Goal: Task Accomplishment & Management: Use online tool/utility

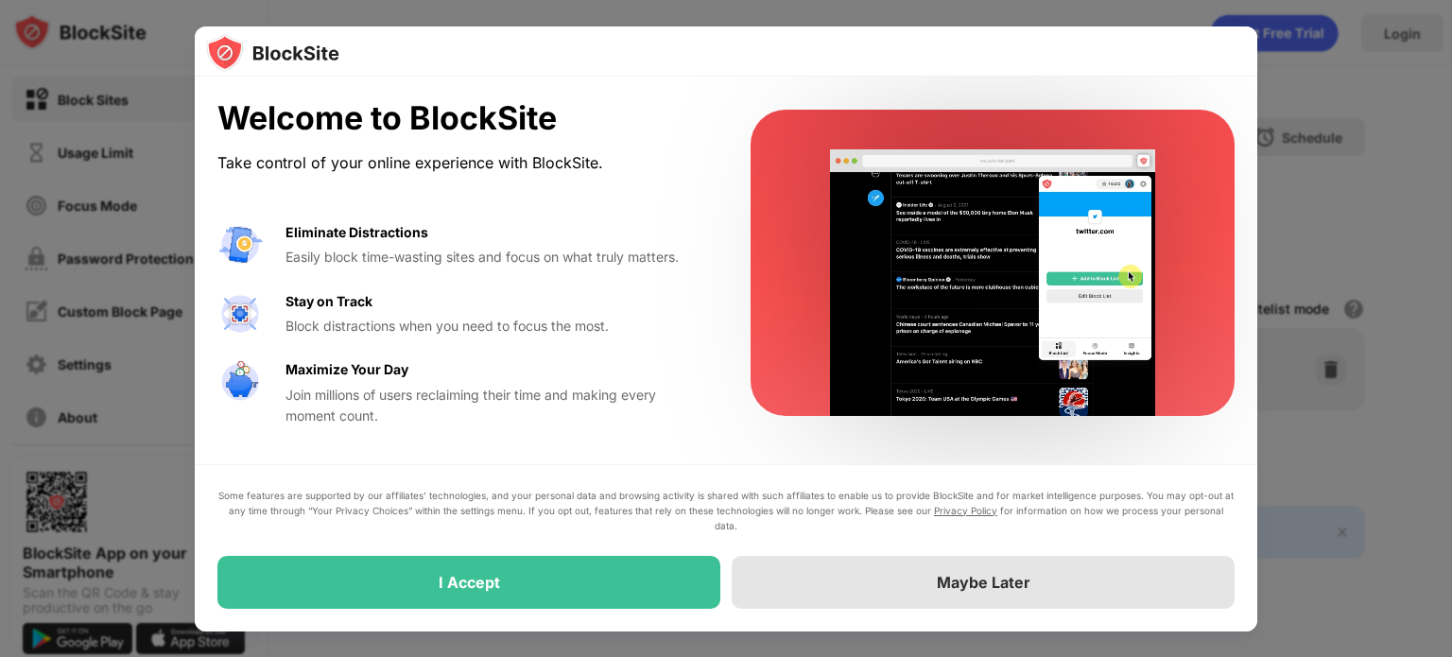
click at [820, 580] on div "Maybe Later" at bounding box center [983, 582] width 503 height 53
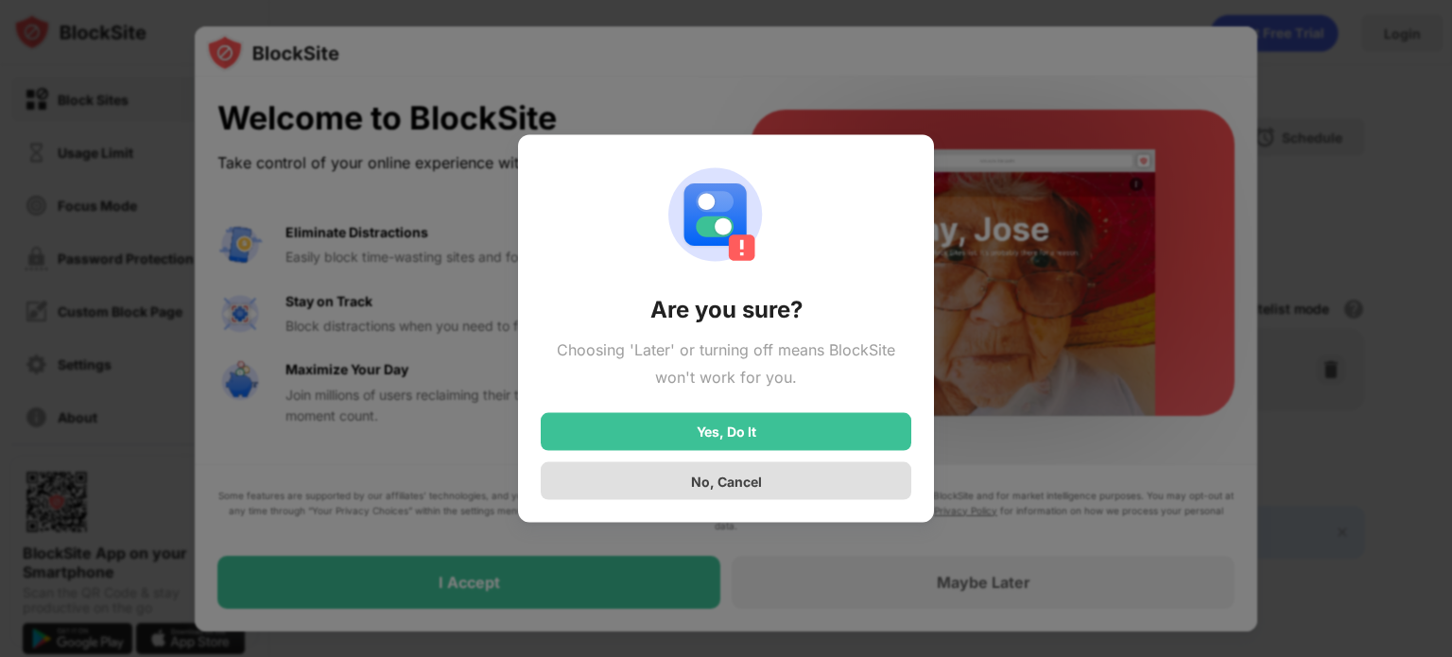
click at [816, 473] on div "No, Cancel" at bounding box center [726, 481] width 370 height 38
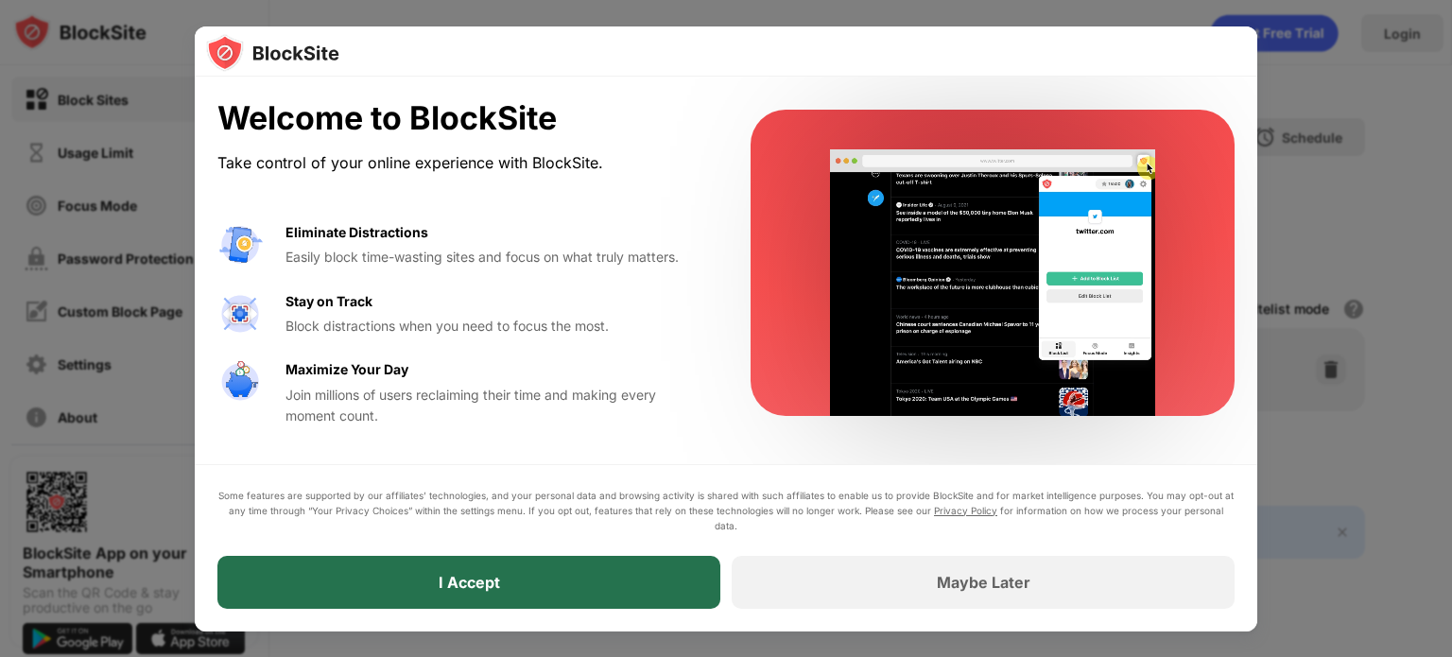
click at [461, 566] on div "I Accept" at bounding box center [468, 582] width 503 height 53
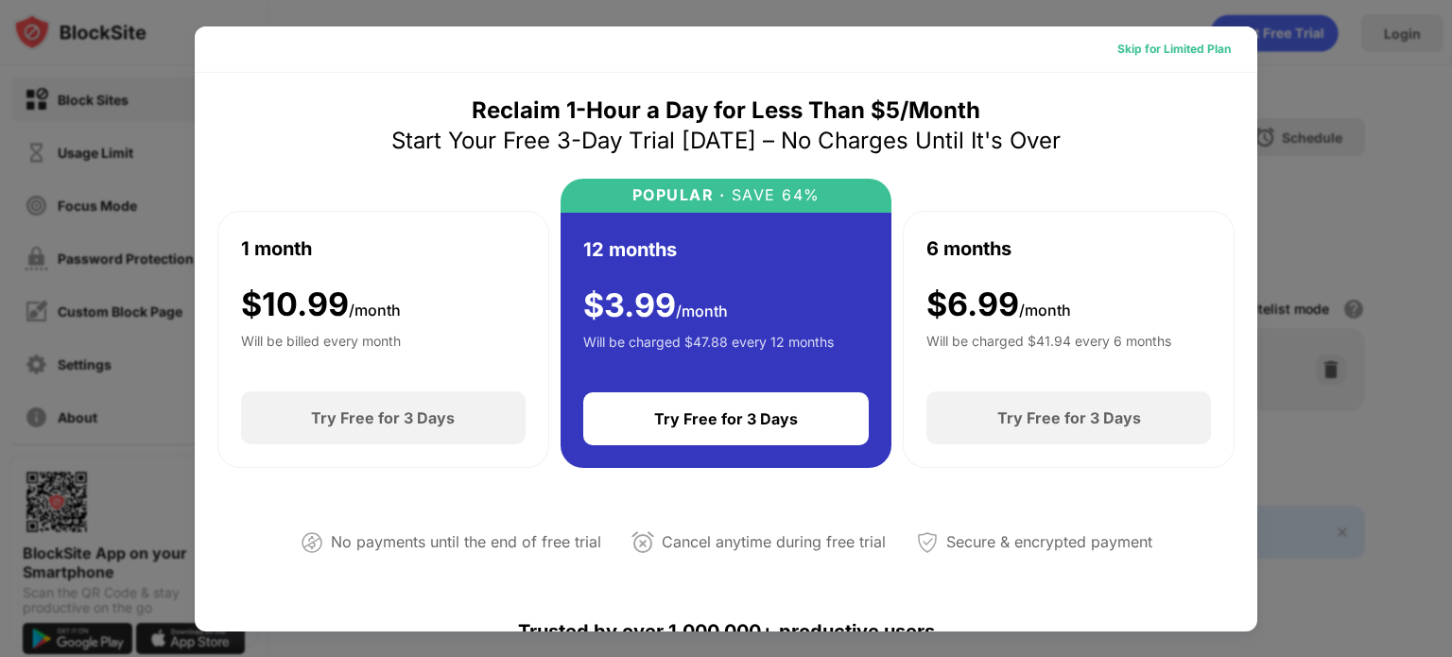
click at [1183, 48] on div "Skip for Limited Plan" at bounding box center [1173, 49] width 113 height 19
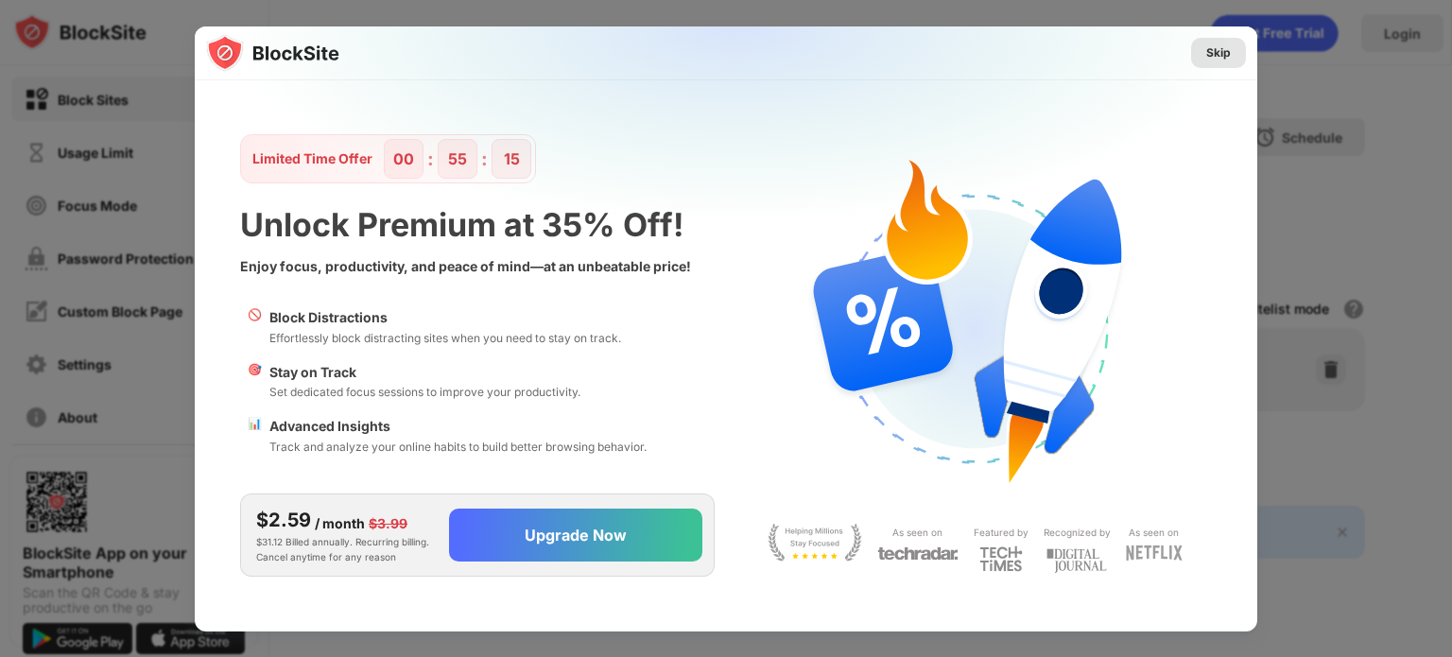
click at [1221, 56] on div "Skip" at bounding box center [1218, 52] width 25 height 19
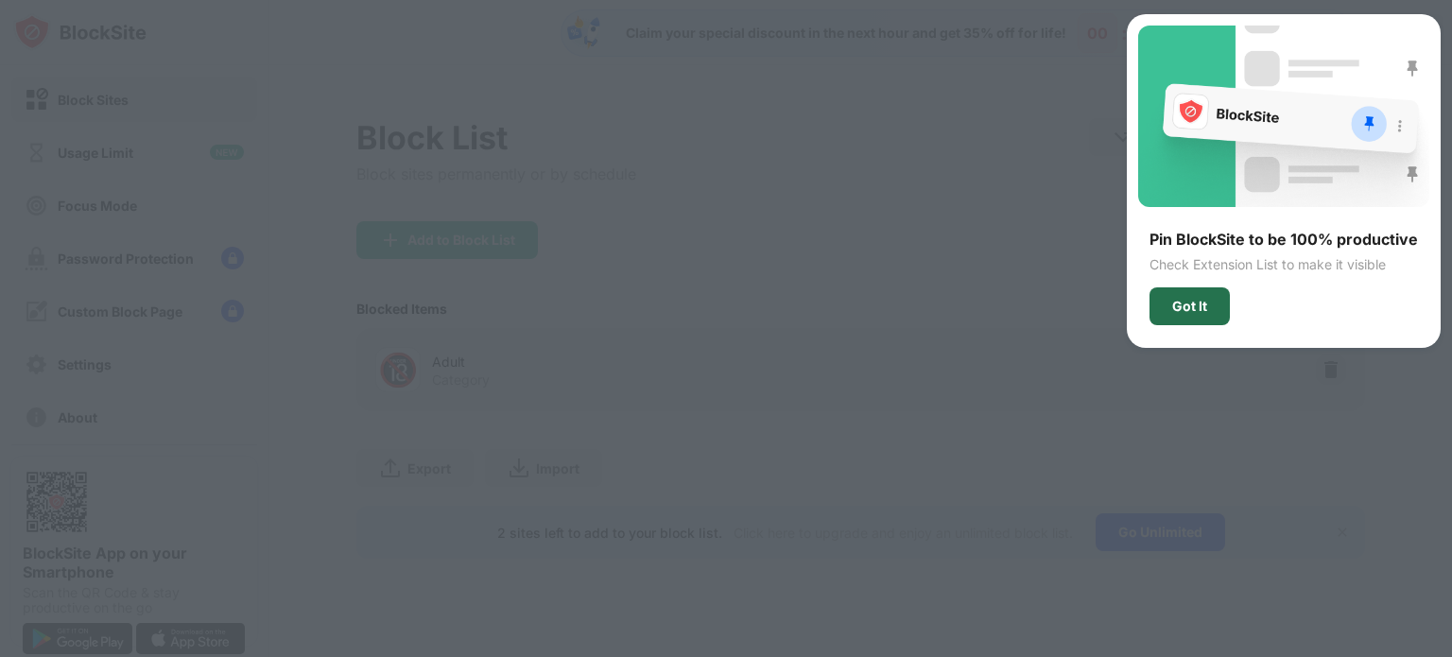
click at [1211, 301] on div "Got It" at bounding box center [1189, 306] width 80 height 38
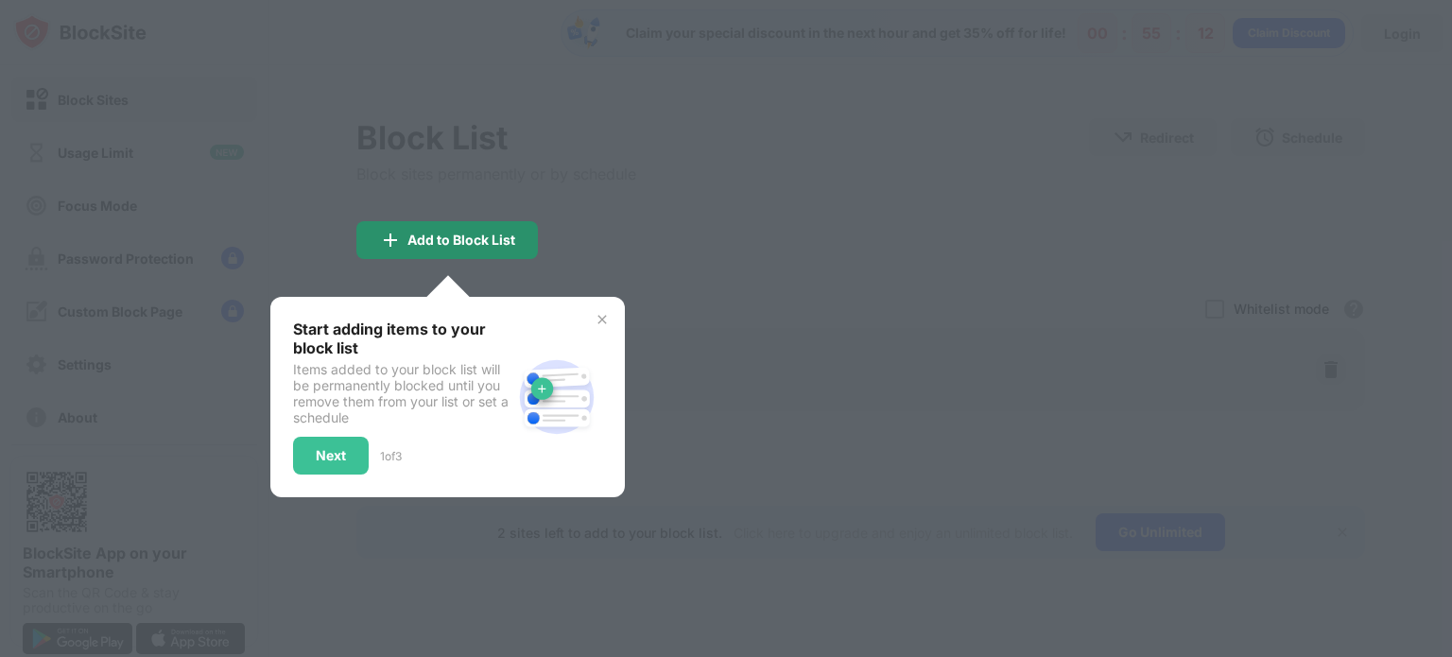
click at [465, 249] on div "Add to Block List" at bounding box center [446, 240] width 181 height 38
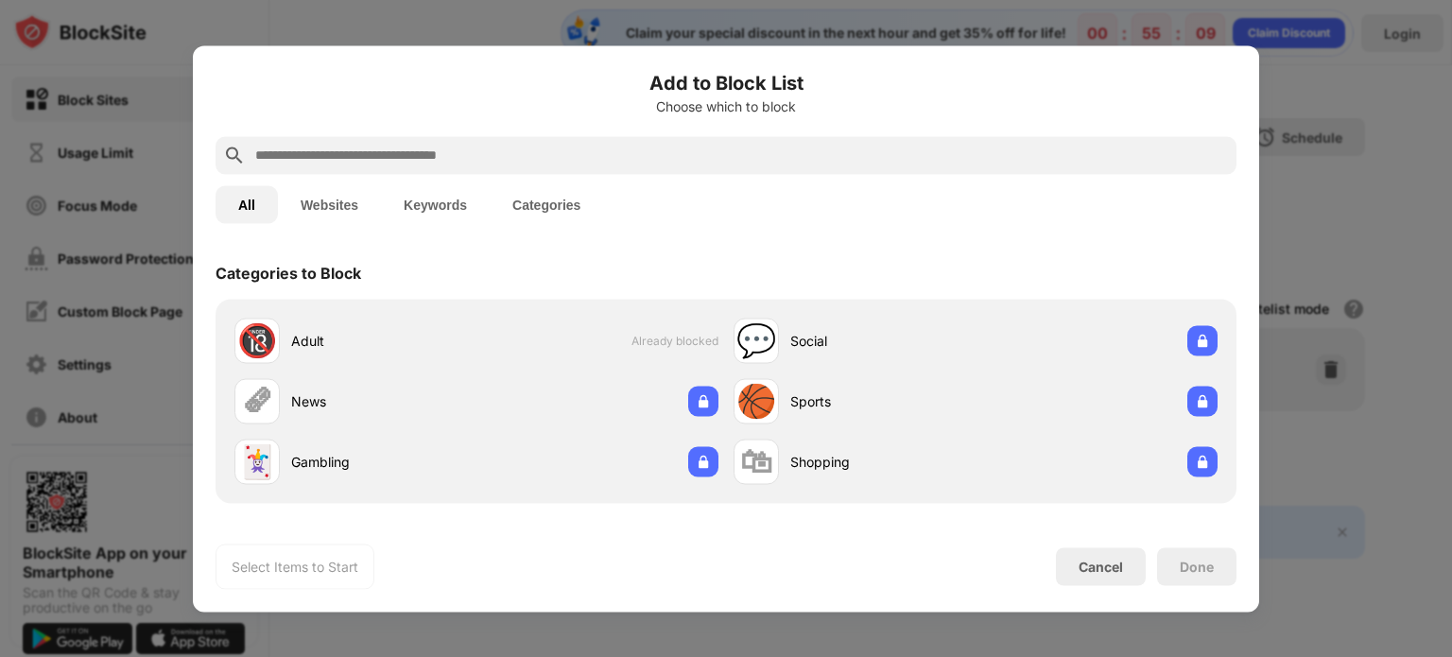
click at [495, 162] on input "text" at bounding box center [740, 155] width 975 height 23
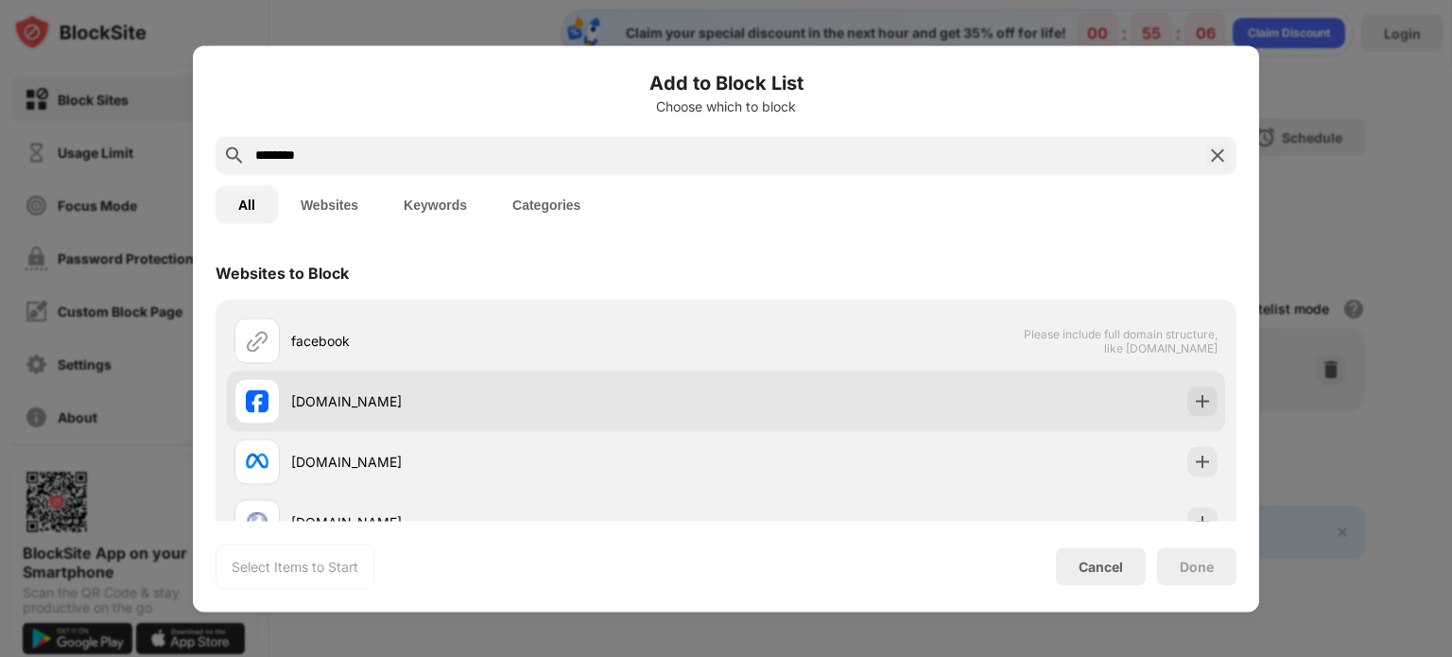
type input "********"
click at [362, 398] on div "facebook.com" at bounding box center [508, 401] width 435 height 20
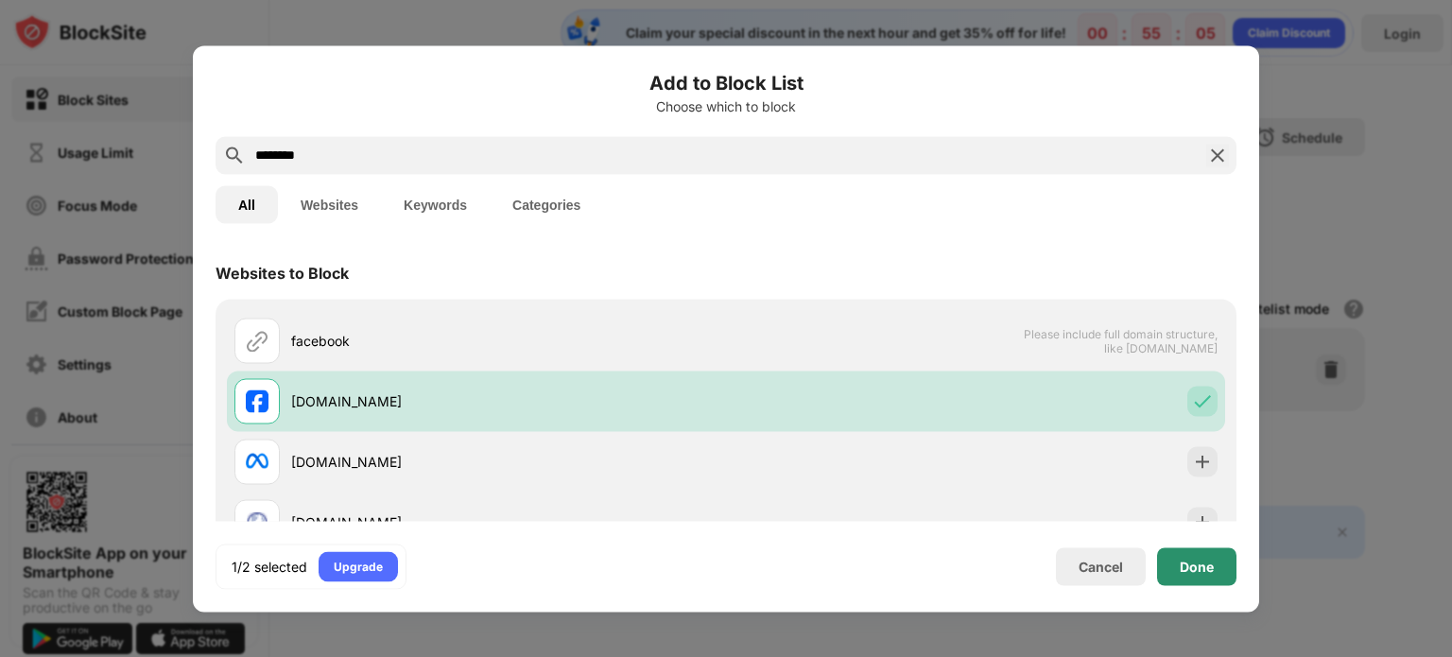
click at [1198, 562] on div "Done" at bounding box center [1197, 566] width 34 height 15
